Goal: Communication & Community: Answer question/provide support

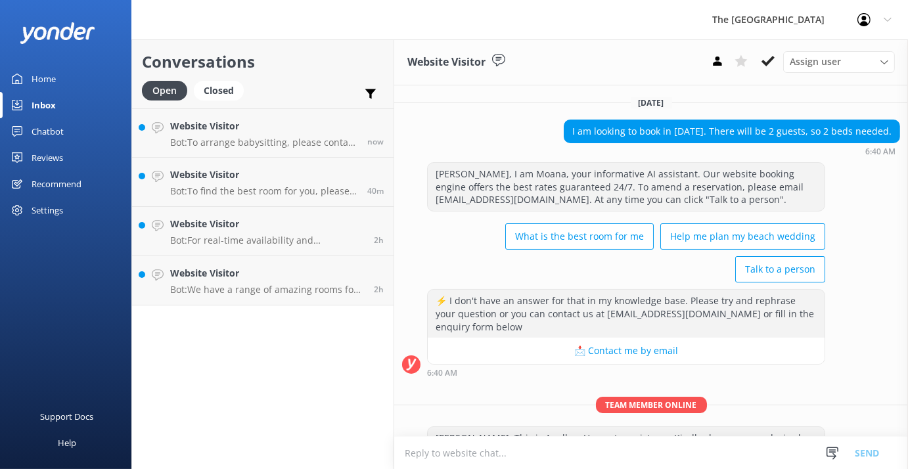
scroll to position [184, 0]
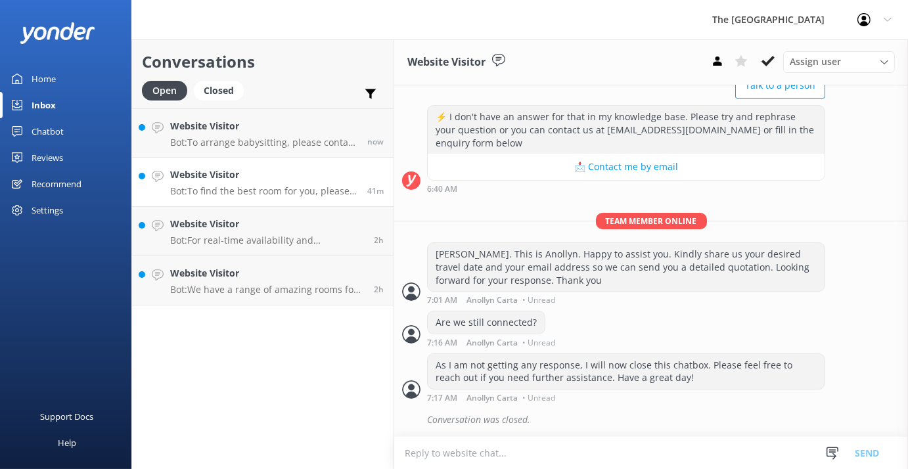
click at [197, 191] on p "Bot: To find the best room for you, please visit this link for a personalised r…" at bounding box center [263, 191] width 187 height 12
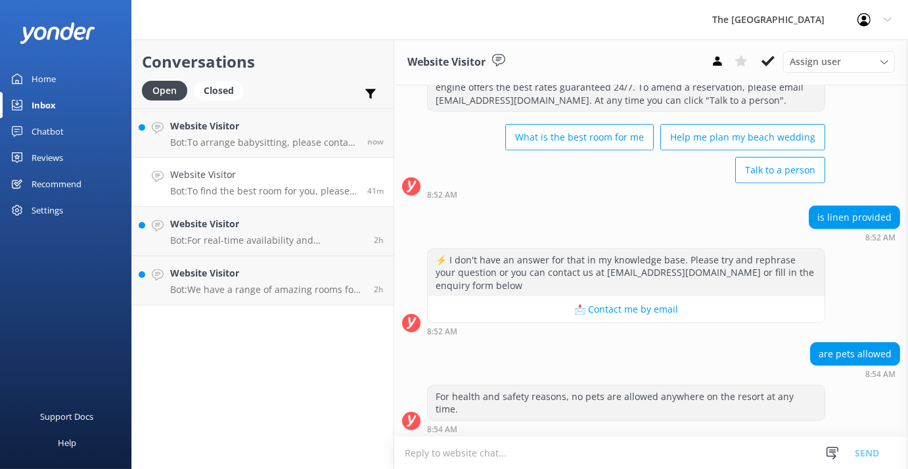
scroll to position [1531, 0]
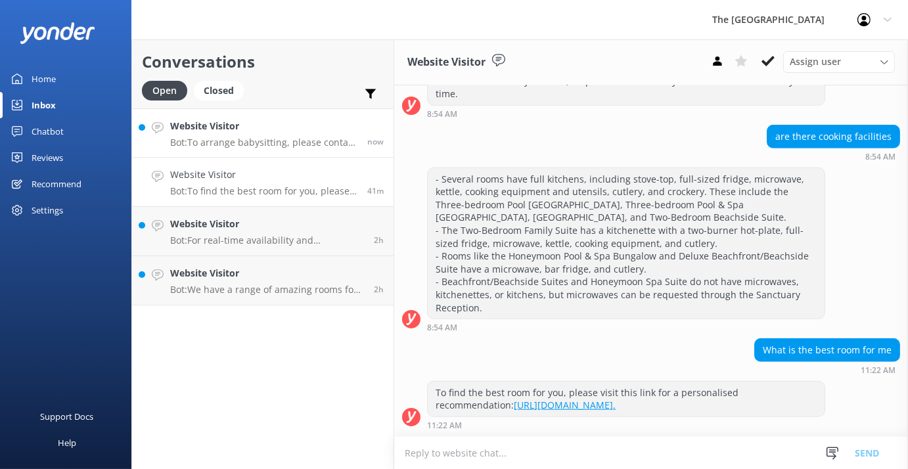
click at [213, 134] on div "Website Visitor Bot: To arrange babysitting, please contact The Rarotongan’s Re…" at bounding box center [263, 133] width 187 height 28
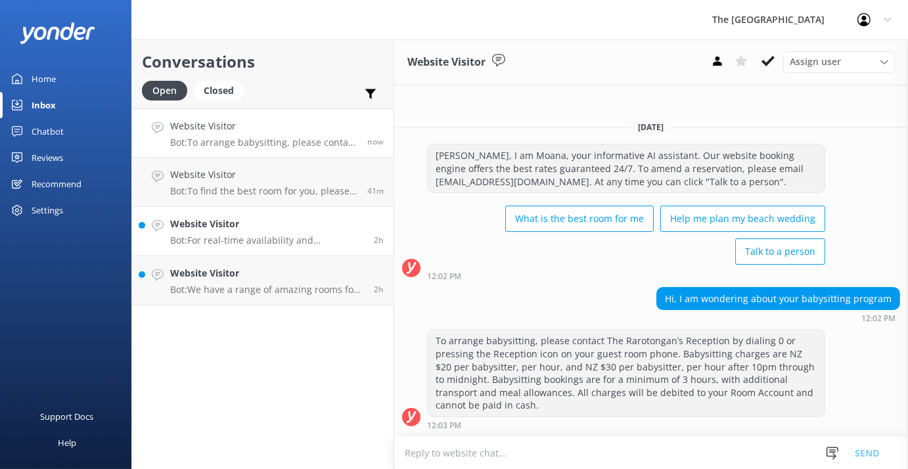
click at [193, 239] on p "Bot: For real-time availability and accommodation bookings from [DATE] to [DATE…" at bounding box center [267, 241] width 194 height 12
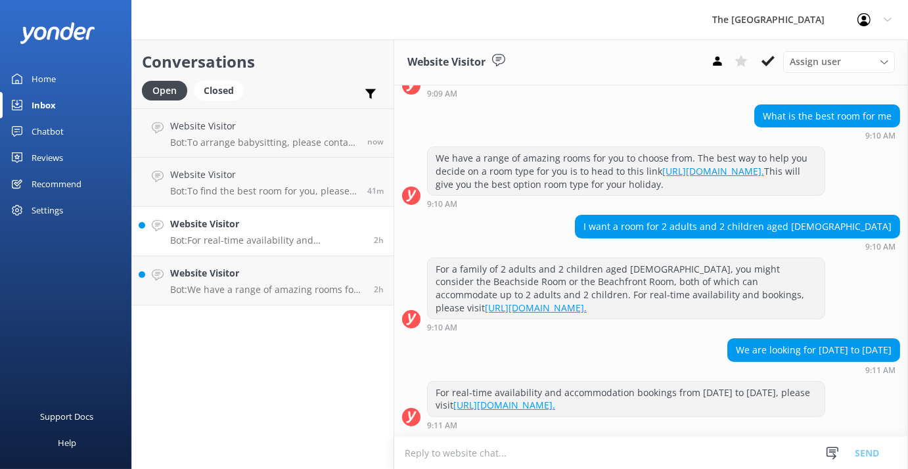
scroll to position [183, 0]
click at [189, 284] on p "Bot: We have a range of amazing rooms for you to choose from. The best way to h…" at bounding box center [267, 290] width 194 height 12
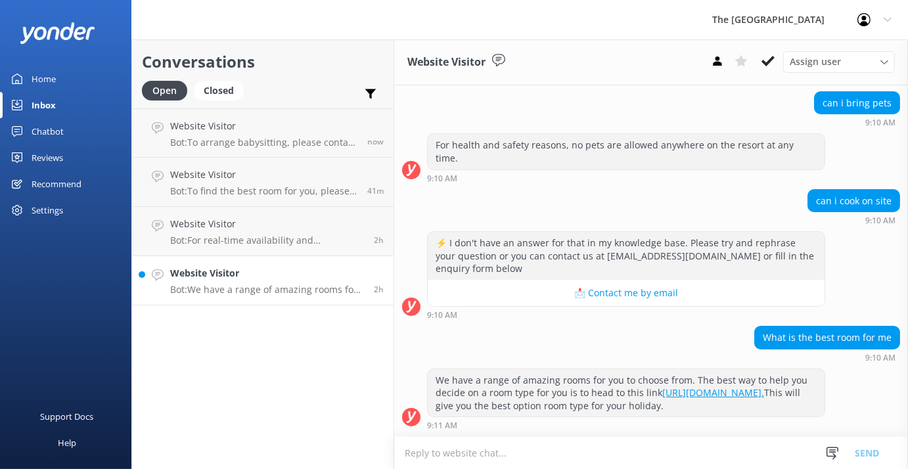
scroll to position [184, 0]
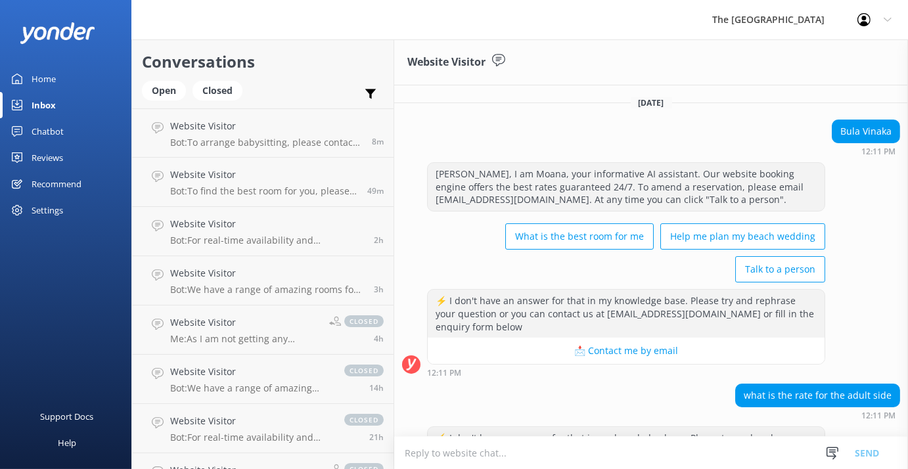
scroll to position [84, 0]
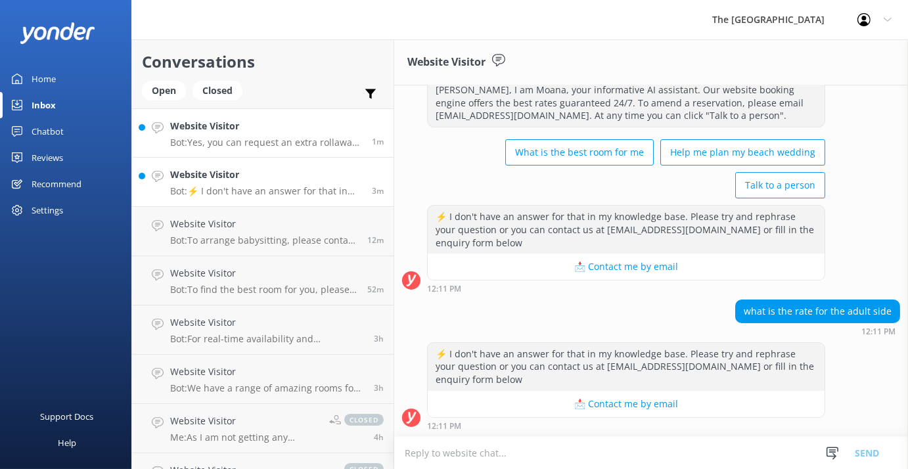
click at [248, 144] on p "Bot: Yes, you can request an extra rollaway bed for a child or teen aged [DEMOG…" at bounding box center [266, 143] width 192 height 12
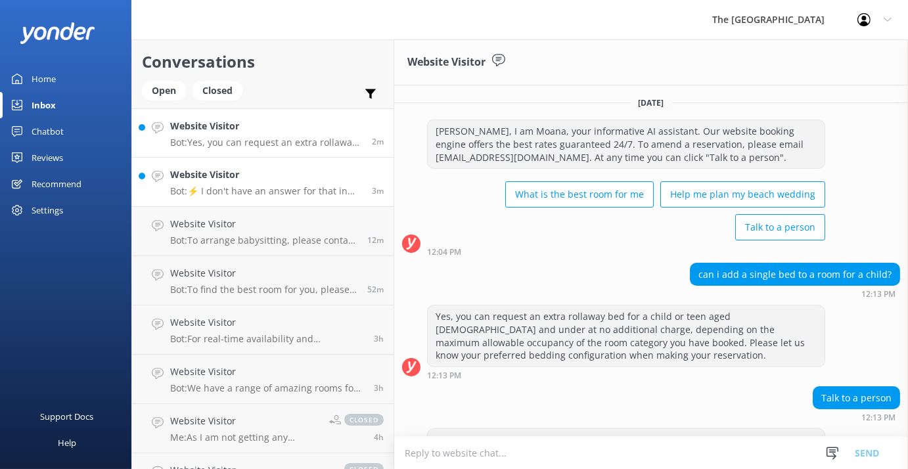
scroll to position [86, 0]
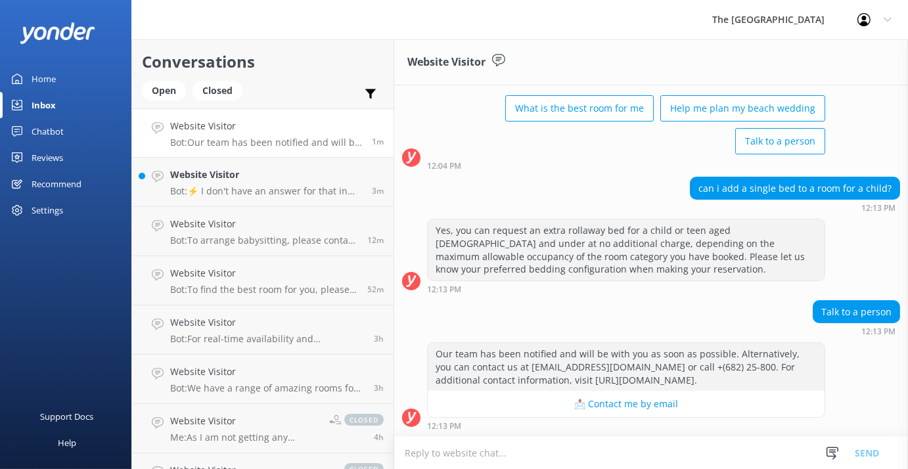
click at [427, 456] on textarea at bounding box center [651, 453] width 514 height 32
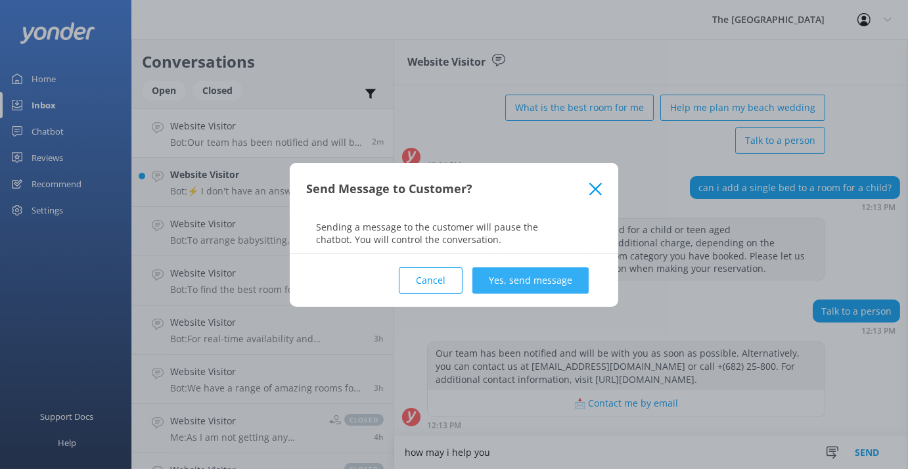
type textarea "how may i help you"
click at [511, 277] on button "Yes, send message" at bounding box center [530, 280] width 116 height 26
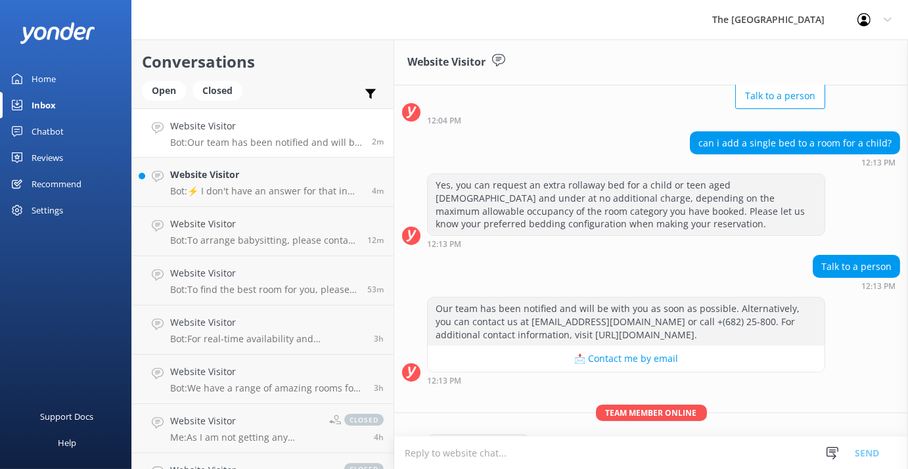
scroll to position [172, 0]
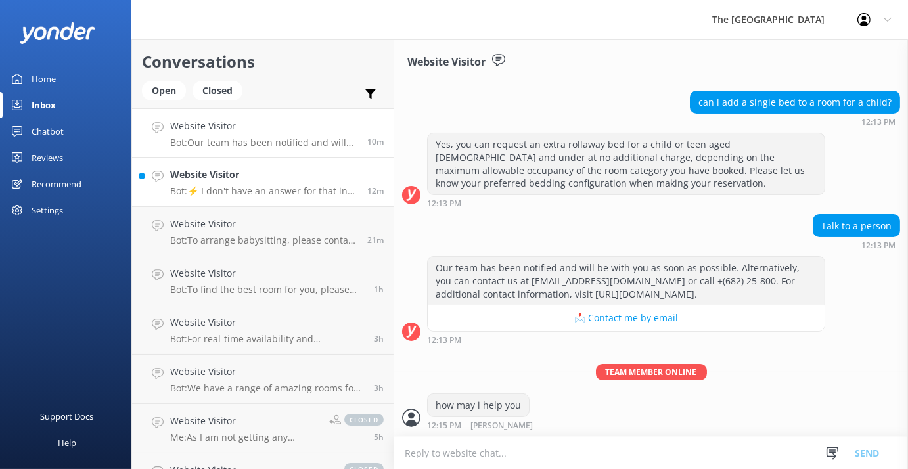
click at [215, 185] on p "Bot: ⚡ I don't have an answer for that in my knowledge base. Please try and rep…" at bounding box center [263, 191] width 187 height 12
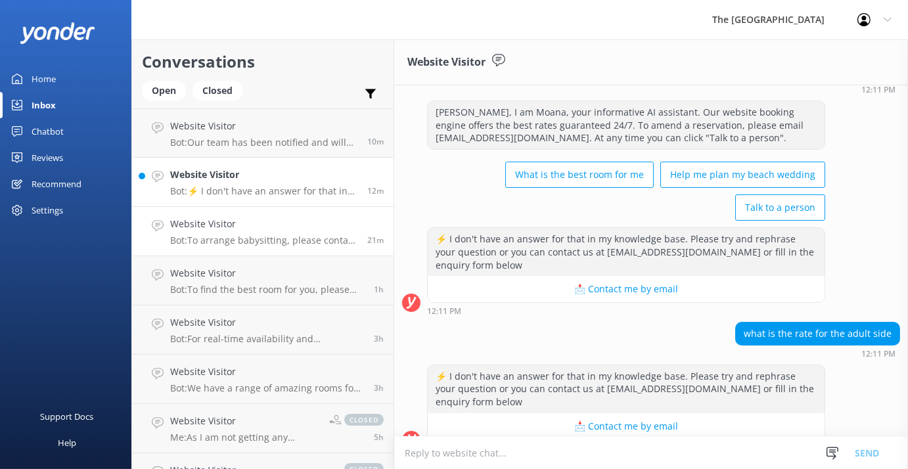
scroll to position [84, 0]
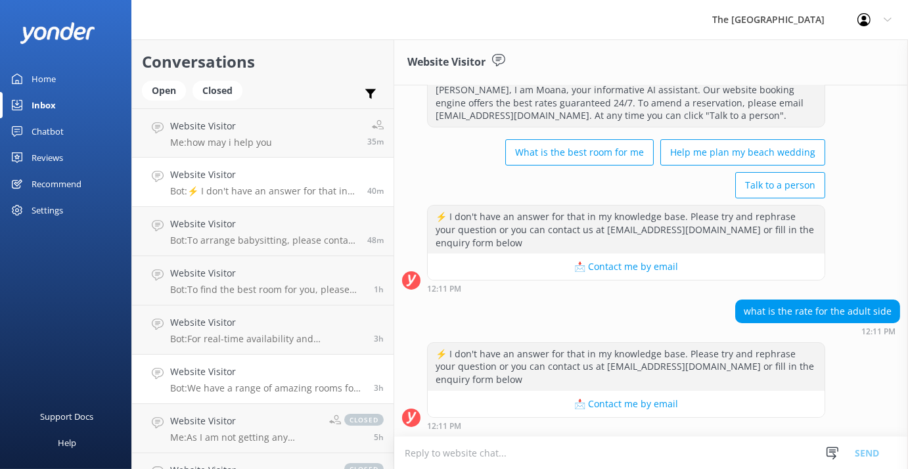
click at [225, 387] on p "Bot: We have a range of amazing rooms for you to choose from. The best way to h…" at bounding box center [267, 388] width 194 height 12
